Goal: Task Accomplishment & Management: Manage account settings

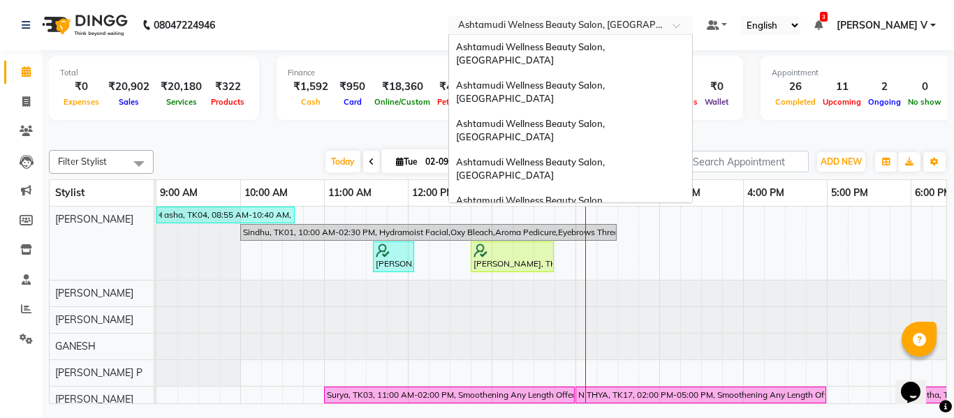
scroll to position [198, 0]
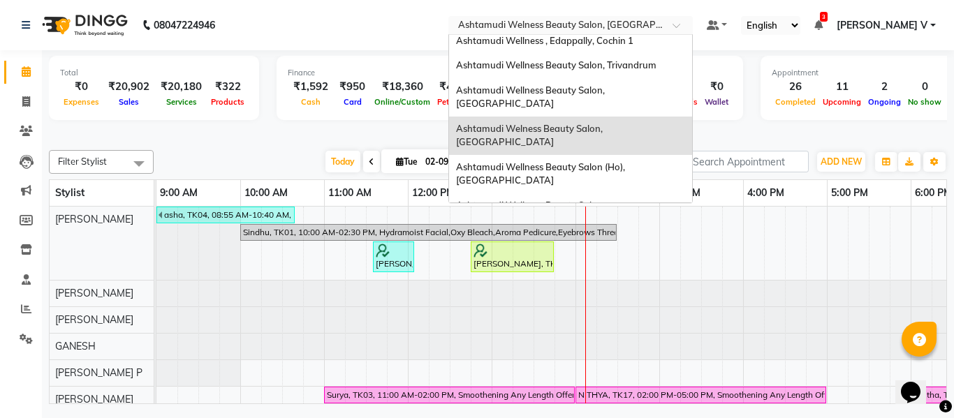
click at [344, 38] on nav "08047224946 Select Location × Ashtamudi Welness Beauty Salon, Chinnakkada Ashta…" at bounding box center [477, 25] width 954 height 50
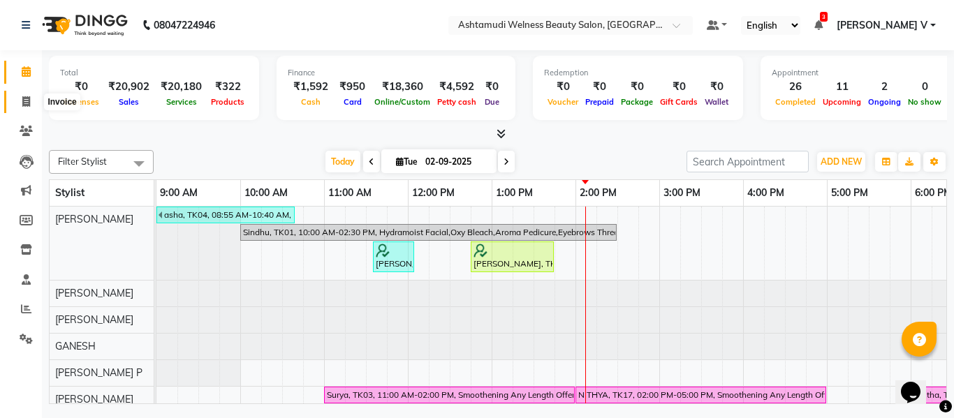
click at [26, 99] on icon at bounding box center [26, 101] width 8 height 10
select select "service"
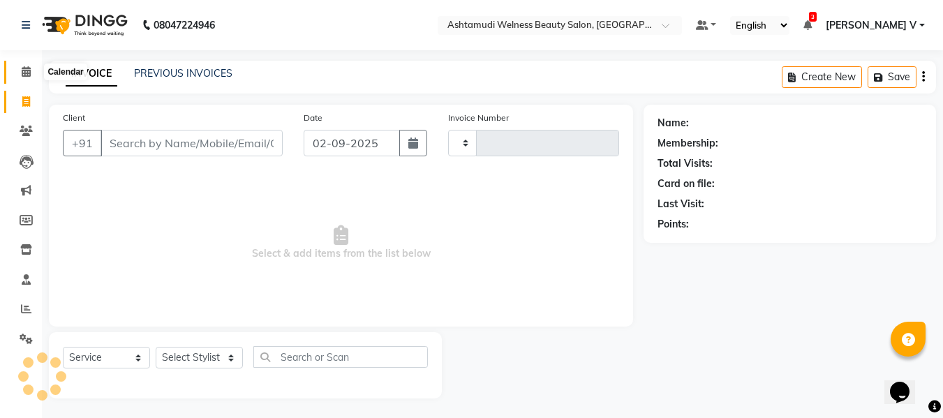
click at [25, 75] on icon at bounding box center [26, 71] width 9 height 10
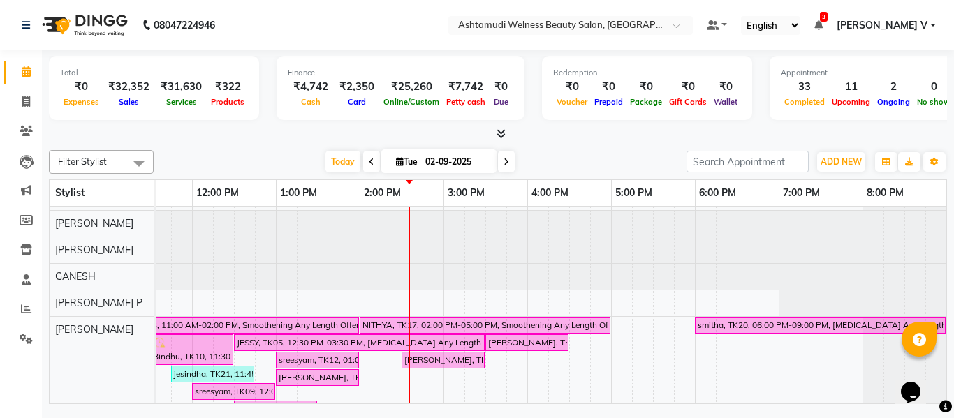
scroll to position [89, 0]
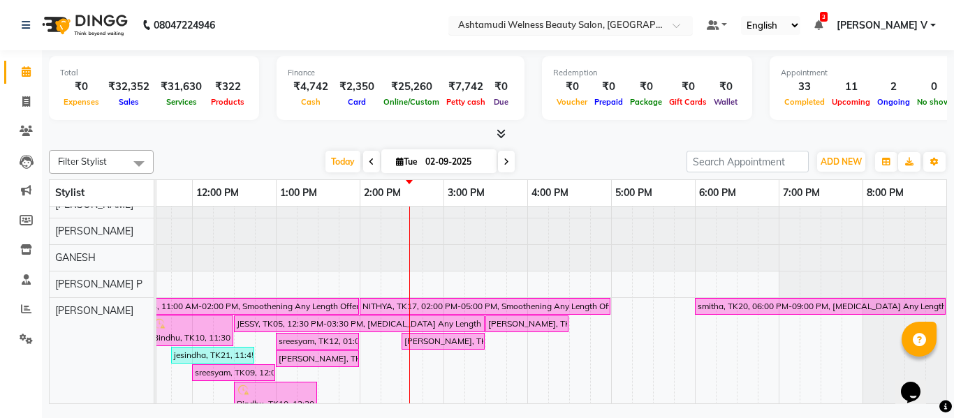
click at [649, 25] on input "text" at bounding box center [556, 27] width 202 height 14
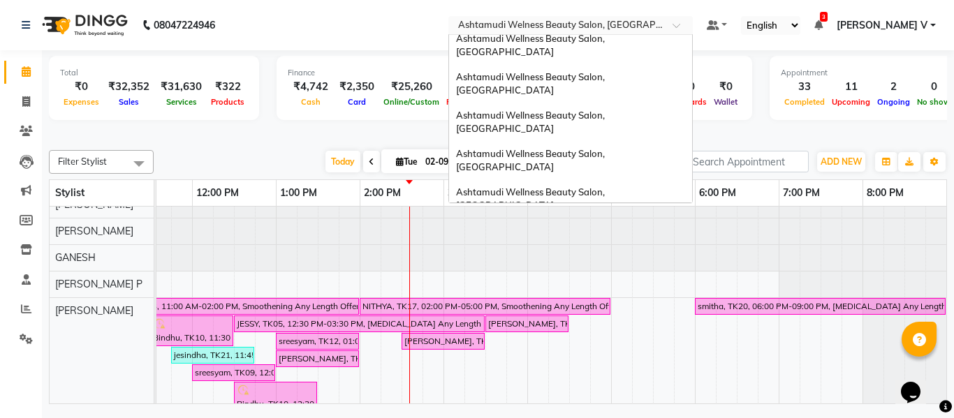
scroll to position [78, 0]
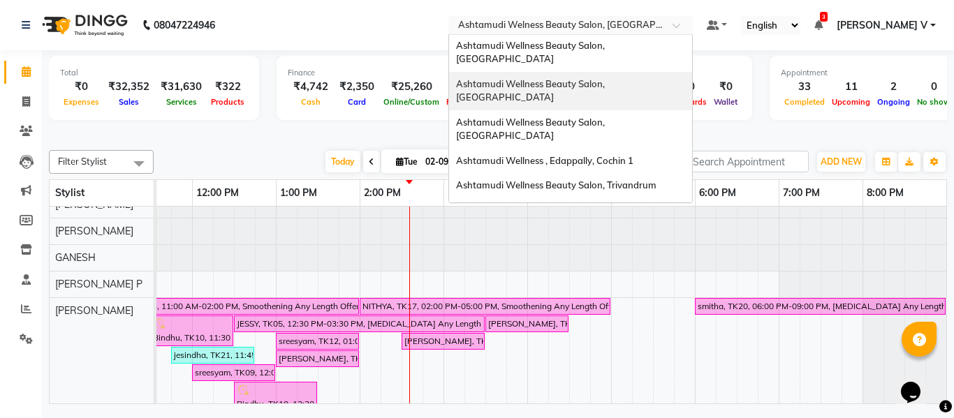
click at [607, 78] on span "Ashtamudi Wellness Beauty Salon, [GEOGRAPHIC_DATA]" at bounding box center [531, 90] width 151 height 25
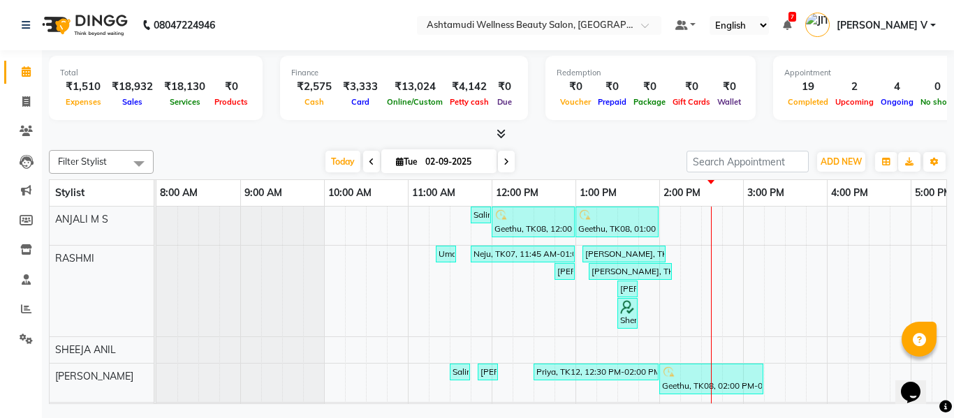
click at [921, 26] on span "[PERSON_NAME] V" at bounding box center [882, 25] width 91 height 15
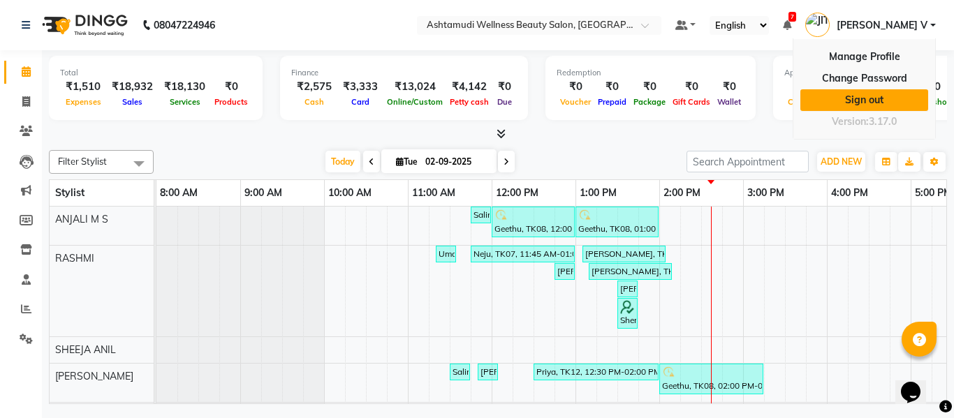
click at [882, 94] on link "Sign out" at bounding box center [864, 100] width 128 height 22
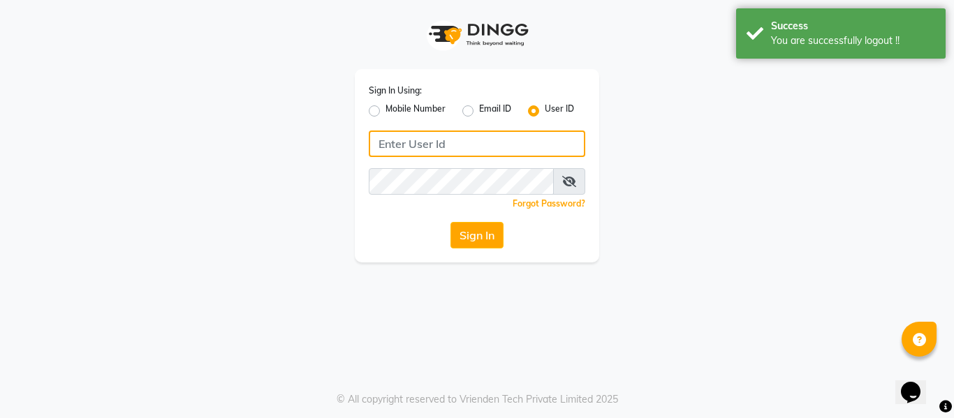
click at [416, 146] on input "Username" at bounding box center [477, 144] width 216 height 27
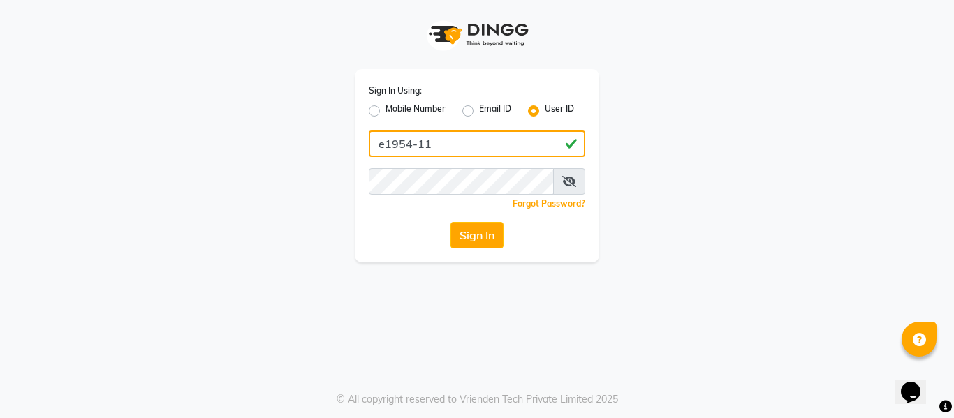
type input "e1954-11"
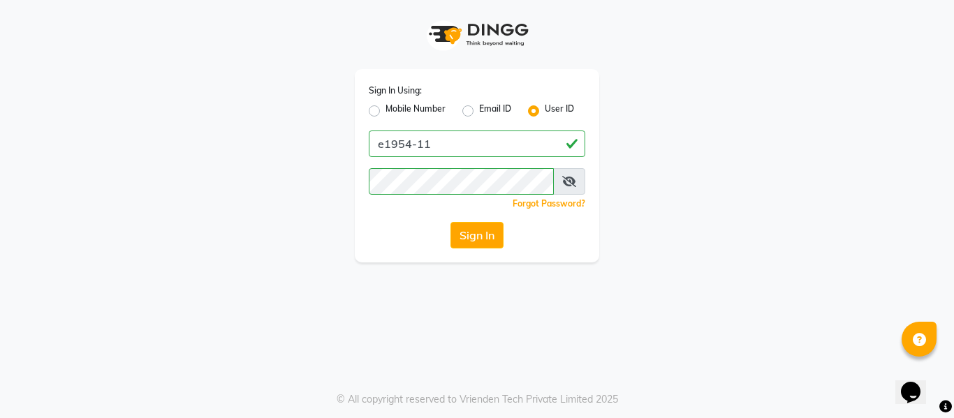
click at [576, 184] on span at bounding box center [569, 181] width 32 height 27
click at [570, 186] on icon at bounding box center [569, 181] width 14 height 11
click at [480, 240] on button "Sign In" at bounding box center [476, 235] width 53 height 27
